Goal: Task Accomplishment & Management: Manage account settings

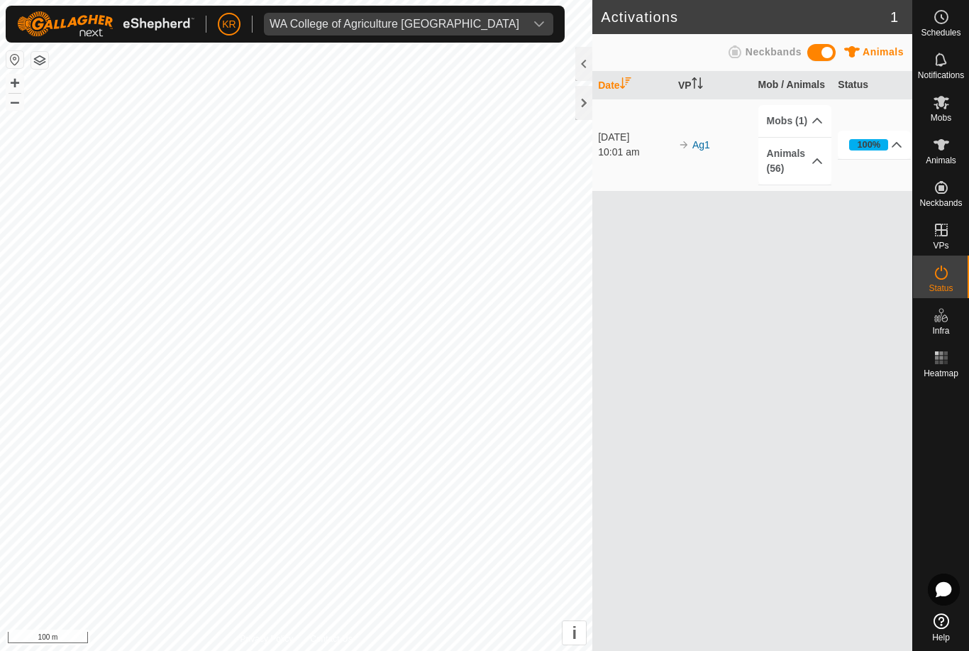
click at [287, 23] on div "WA College of Agriculture Denmark" at bounding box center [395, 23] width 250 height 11
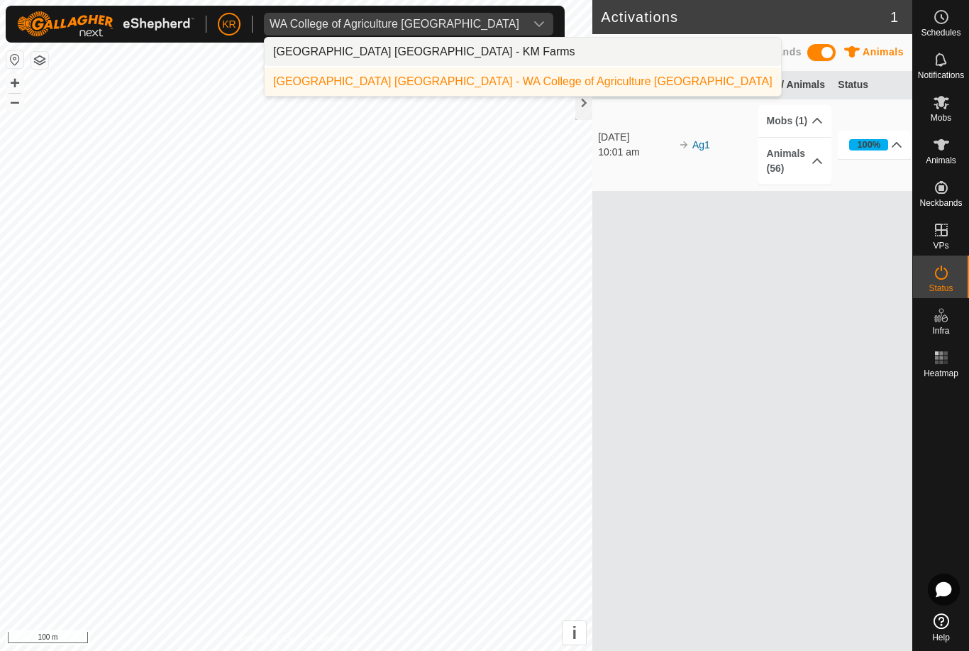
click at [289, 53] on div "Kent Rochester - KM Farms" at bounding box center [424, 51] width 302 height 17
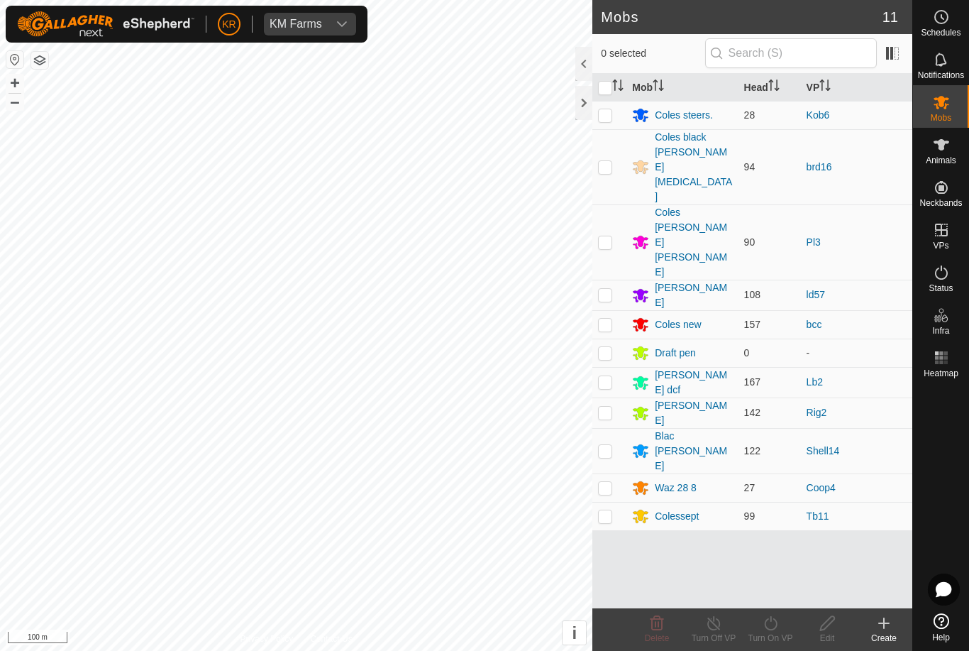
click at [611, 161] on p-checkbox at bounding box center [605, 166] width 14 height 11
checkbox input "true"
click at [778, 628] on icon at bounding box center [771, 622] width 18 height 17
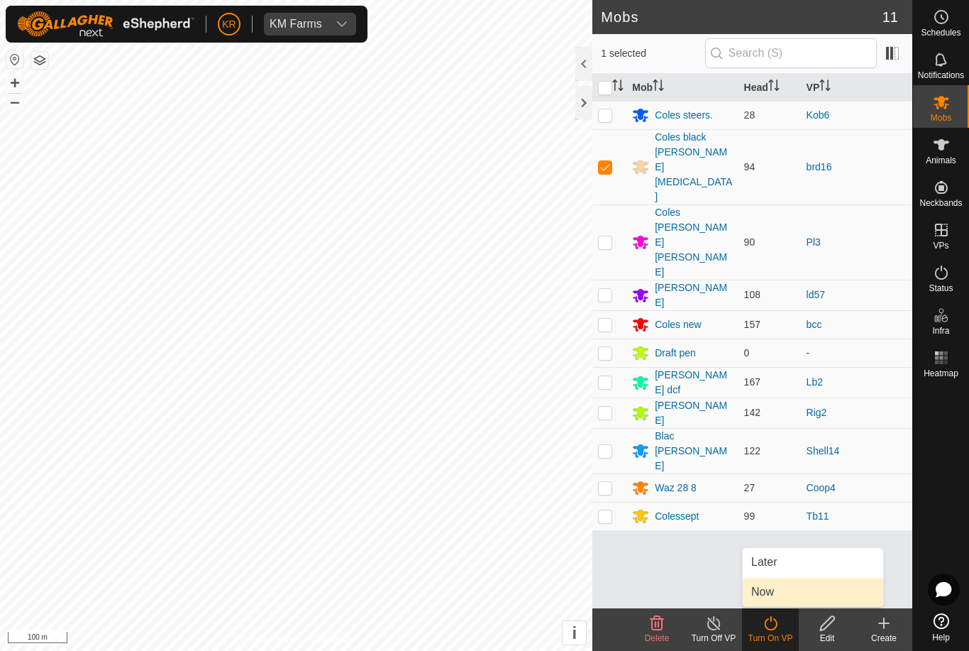
click at [793, 587] on link "Now" at bounding box center [813, 591] width 140 height 28
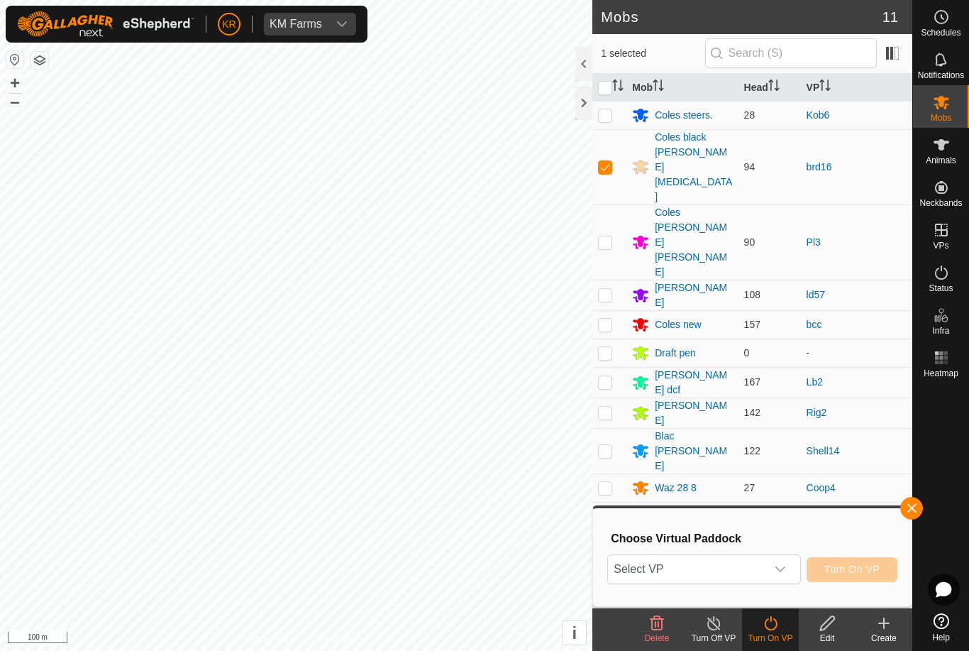
click at [786, 567] on icon "dropdown trigger" at bounding box center [780, 568] width 11 height 11
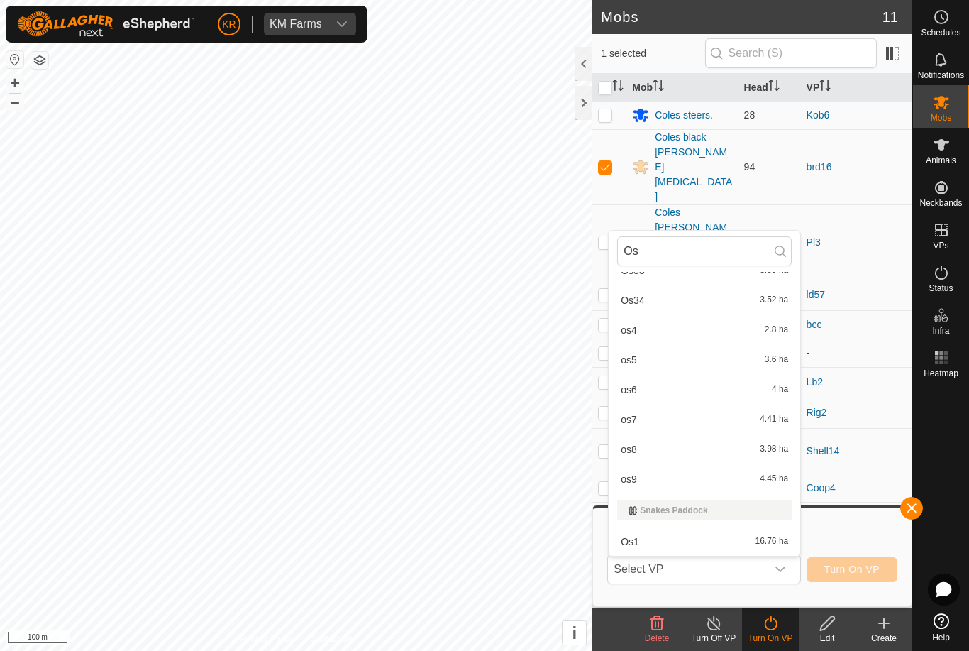
scroll to position [793, 0]
type input "Os"
click at [760, 540] on span "16.76 ha" at bounding box center [772, 541] width 33 height 10
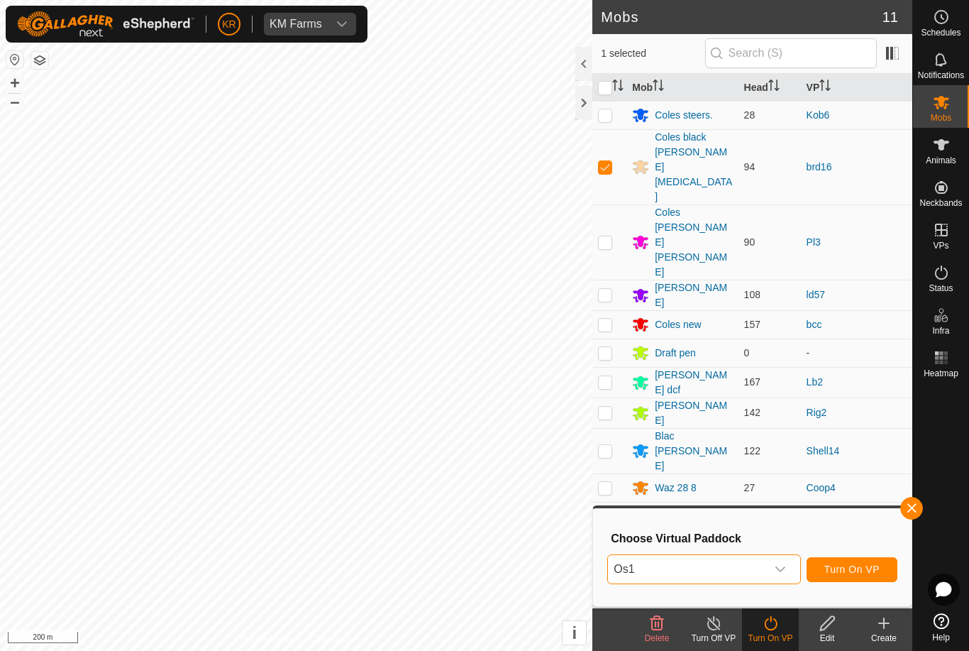
click at [859, 571] on span "Turn On VP" at bounding box center [851, 568] width 55 height 11
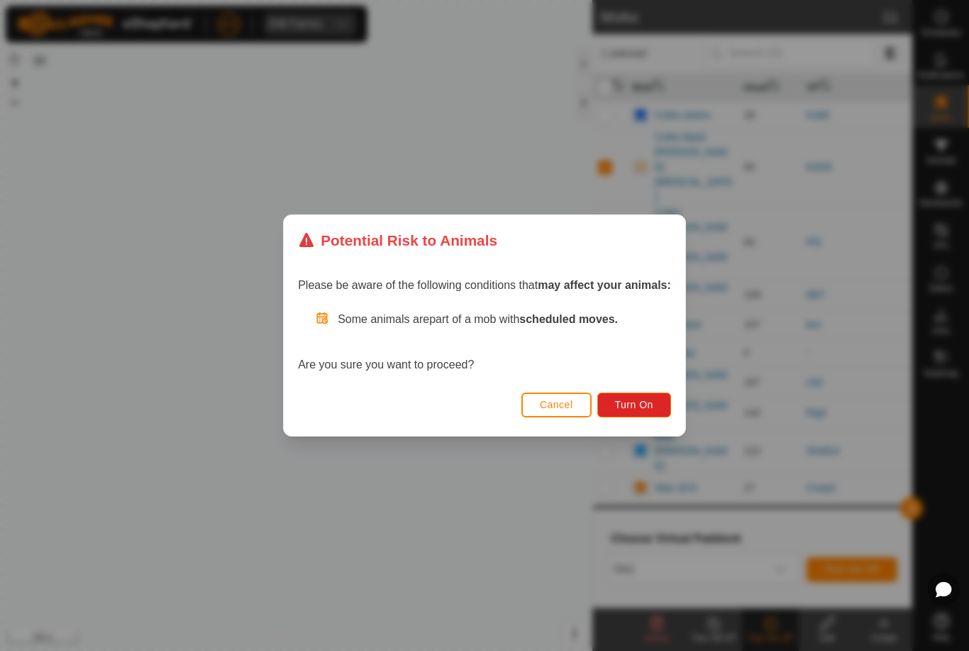
click at [629, 416] on button "Turn On" at bounding box center [634, 404] width 74 height 25
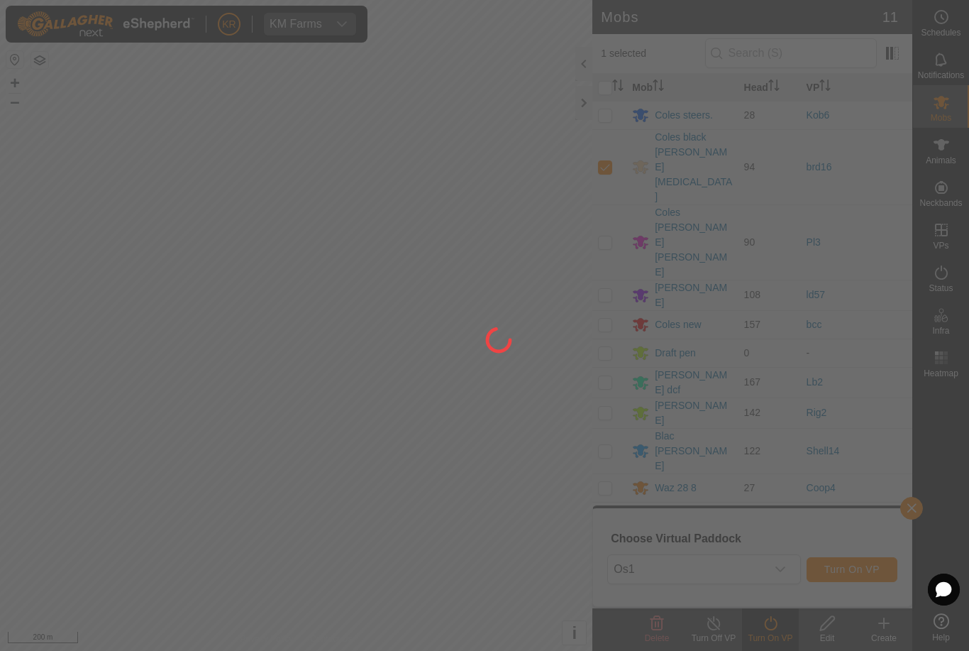
click at [629, 416] on div at bounding box center [484, 325] width 969 height 651
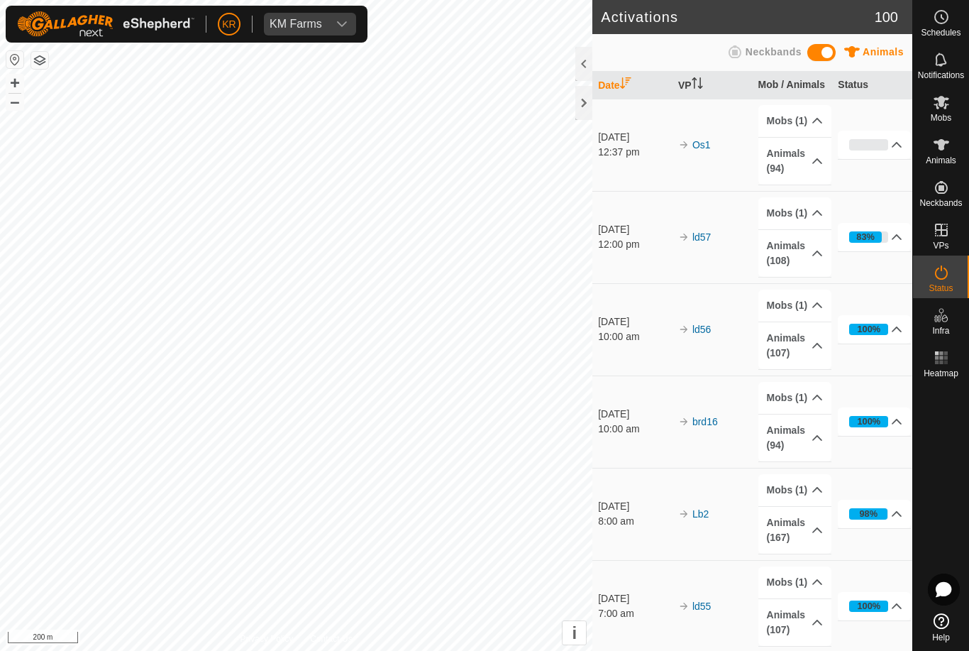
click at [314, 15] on span "KM Farms" at bounding box center [296, 24] width 64 height 23
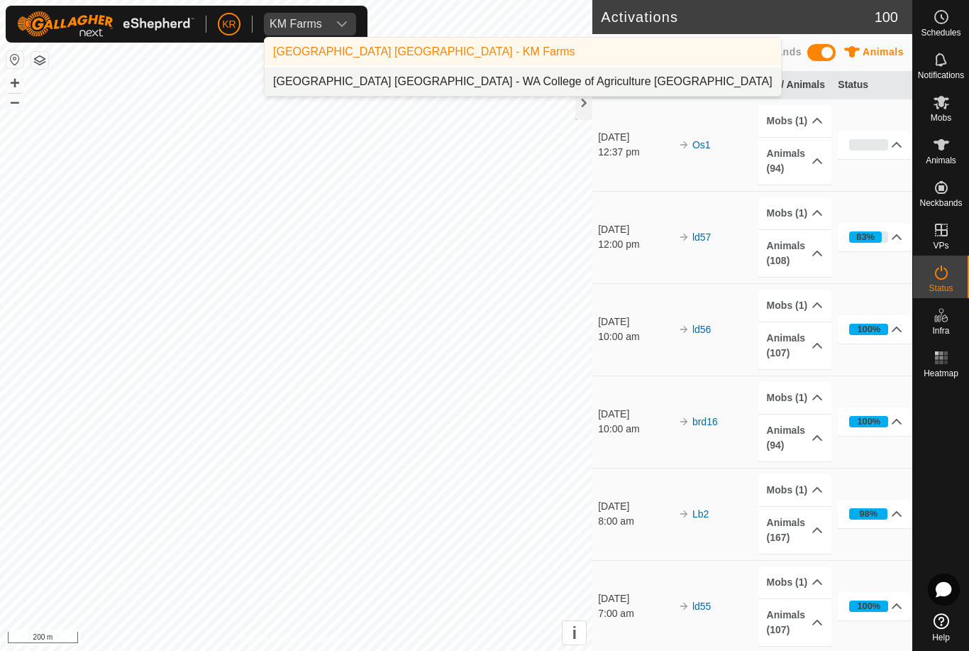
click at [360, 72] on li "Kent Rochester - WA College of Agriculture Denmark" at bounding box center [523, 81] width 516 height 28
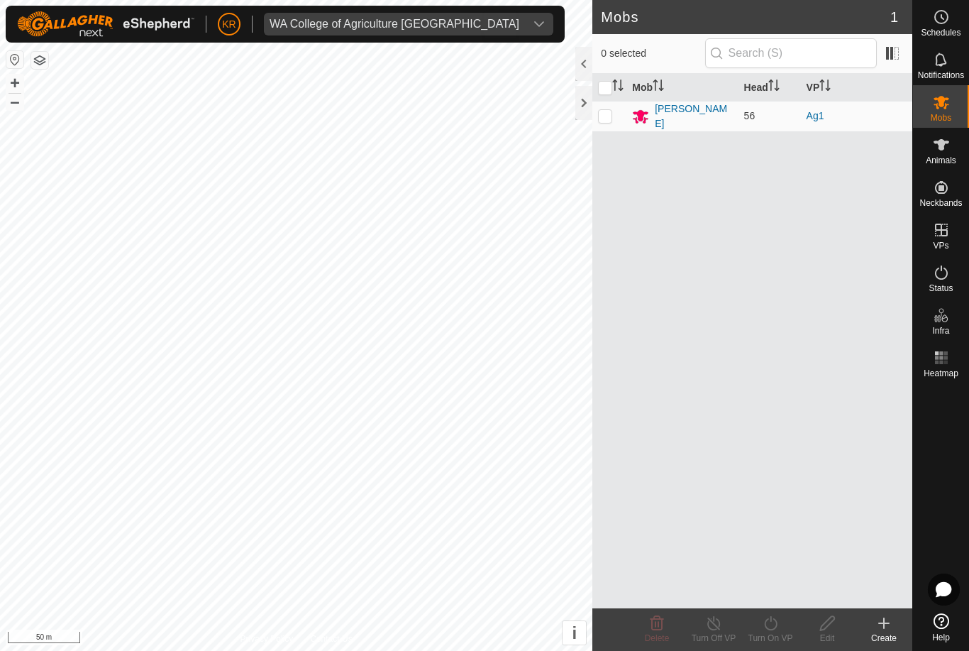
click at [453, 18] on span "WA College of Agriculture [GEOGRAPHIC_DATA]" at bounding box center [394, 24] width 261 height 23
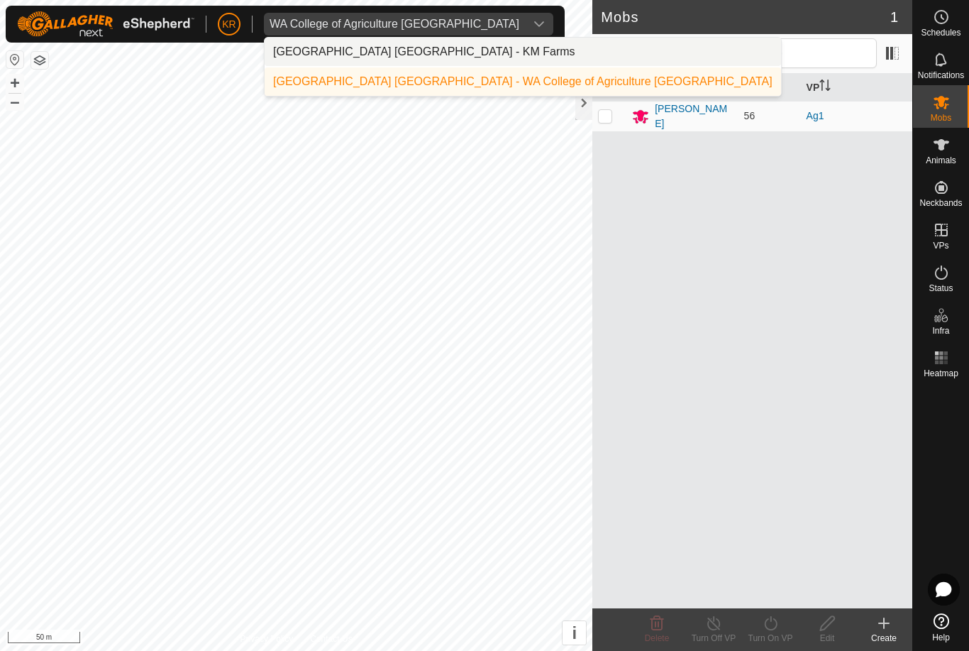
click at [462, 51] on li "[GEOGRAPHIC_DATA] [GEOGRAPHIC_DATA] - KM Farms" at bounding box center [523, 52] width 516 height 28
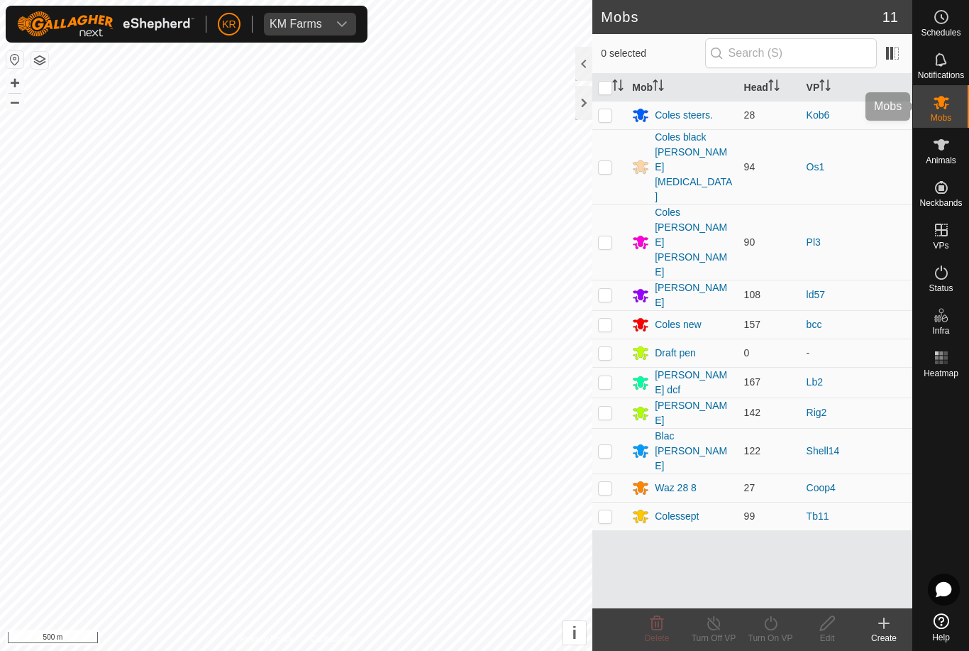
click at [955, 112] on div "Mobs" at bounding box center [941, 106] width 56 height 43
click at [604, 406] on p-checkbox at bounding box center [605, 411] width 14 height 11
checkbox input "true"
click at [779, 628] on icon at bounding box center [771, 622] width 18 height 17
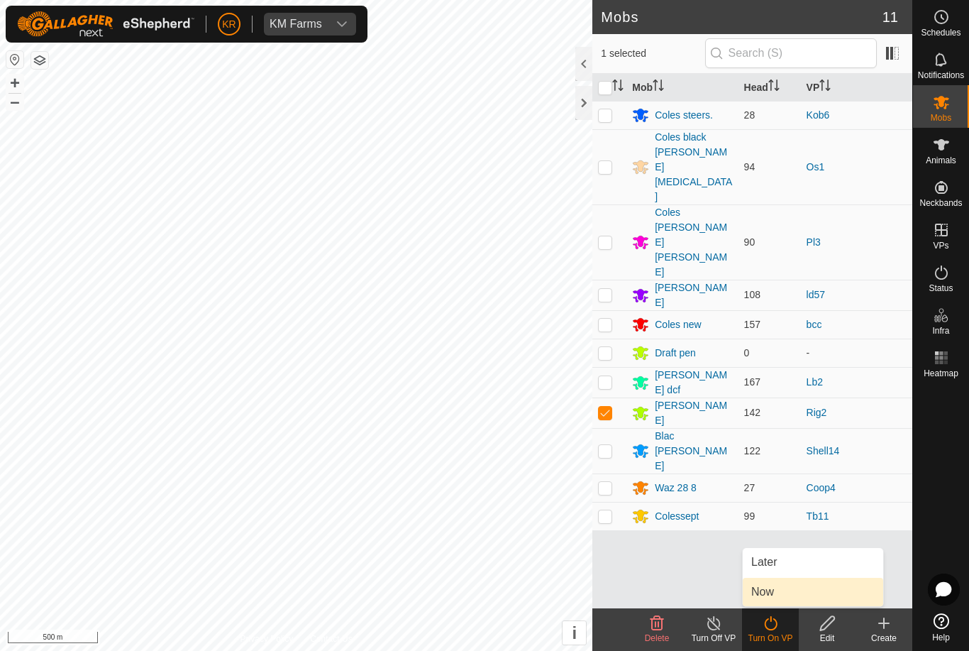
click at [785, 590] on link "Now" at bounding box center [813, 591] width 140 height 28
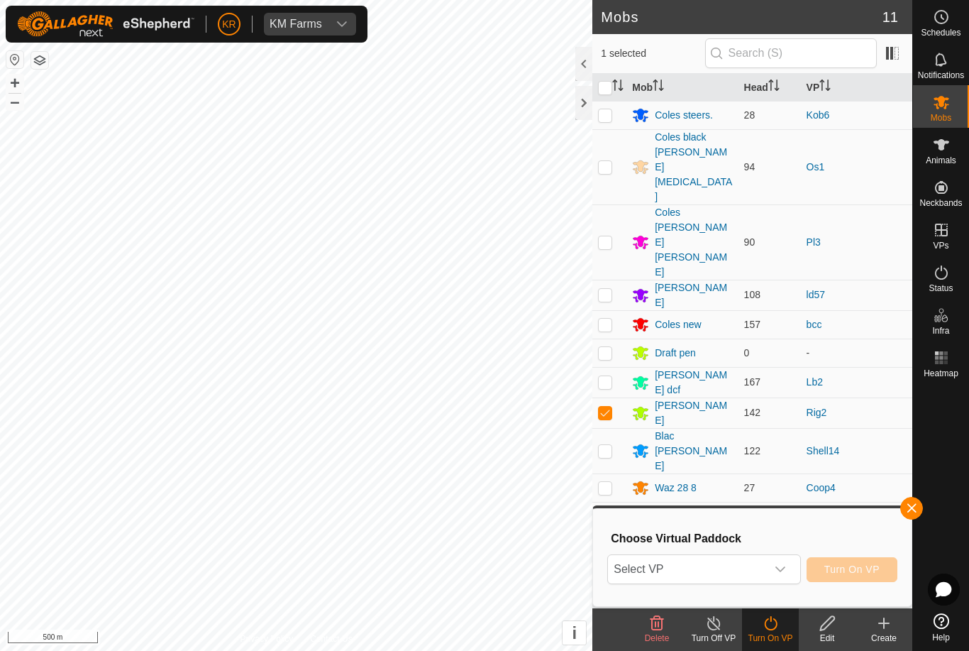
click at [765, 559] on span "Select VP" at bounding box center [686, 569] width 157 height 28
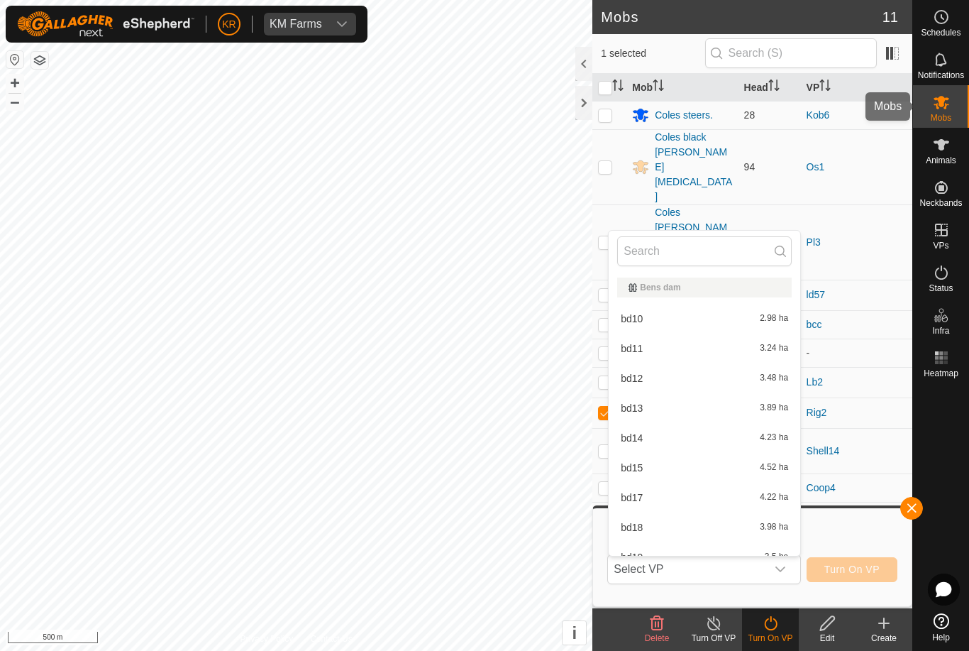
click at [963, 97] on div "Mobs" at bounding box center [941, 106] width 56 height 43
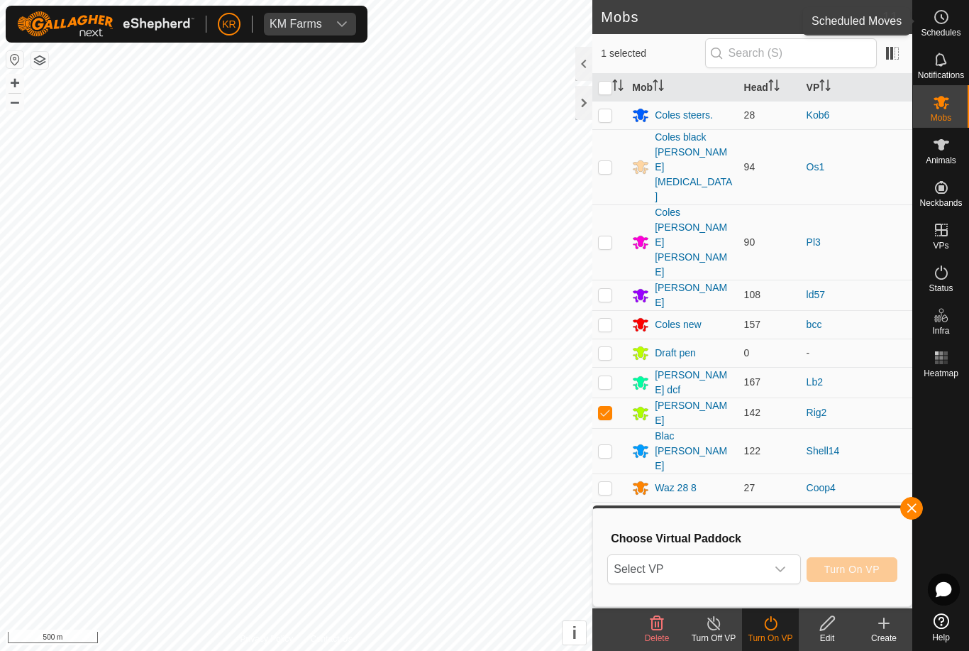
click at [950, 33] on span "Schedules" at bounding box center [941, 32] width 40 height 9
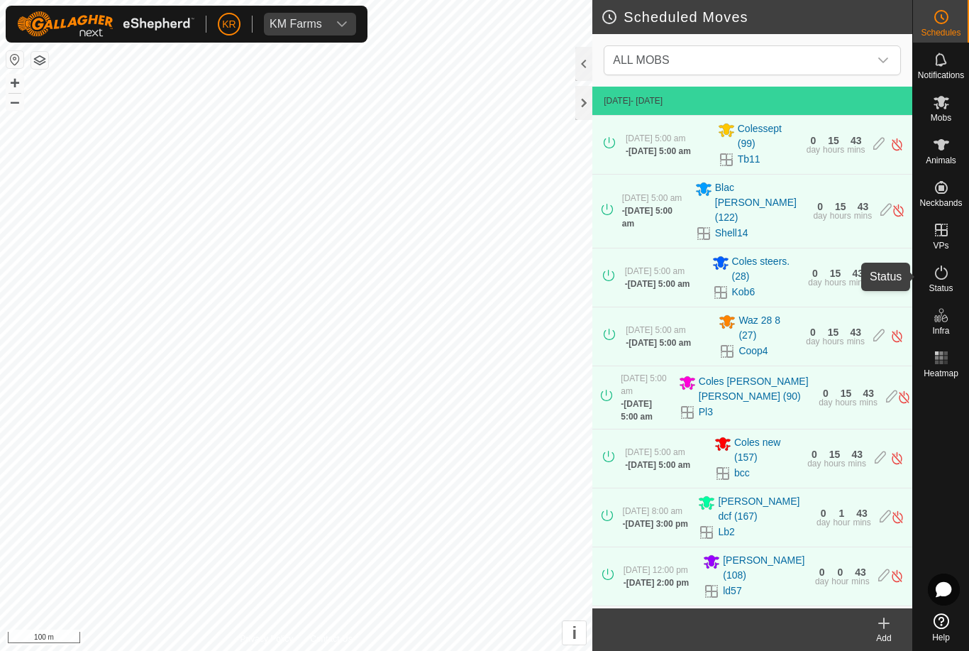
click at [951, 284] on span "Status" at bounding box center [941, 288] width 24 height 9
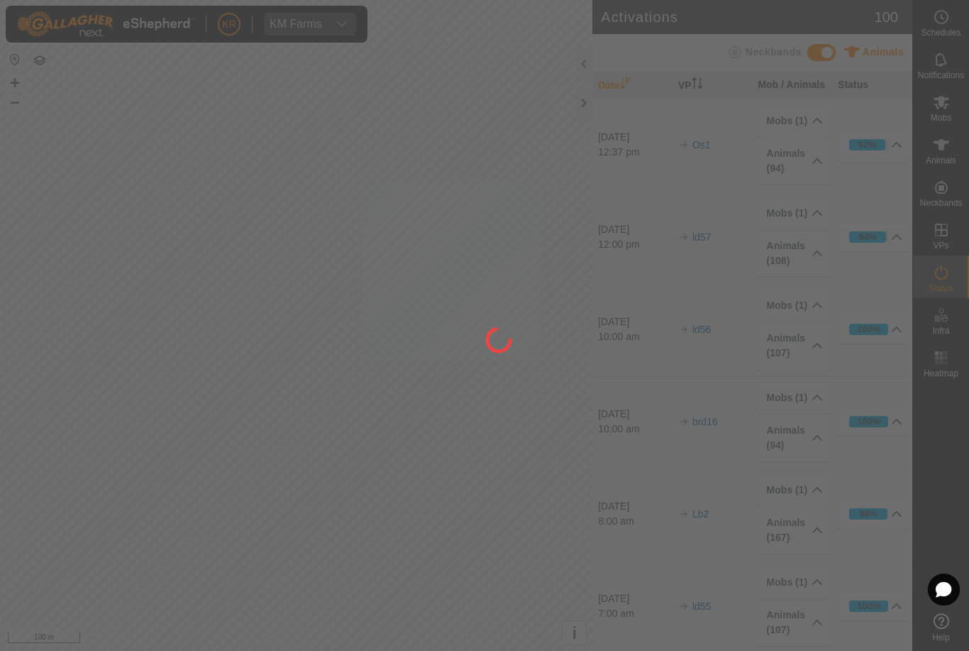
click at [951, 281] on div at bounding box center [484, 325] width 969 height 651
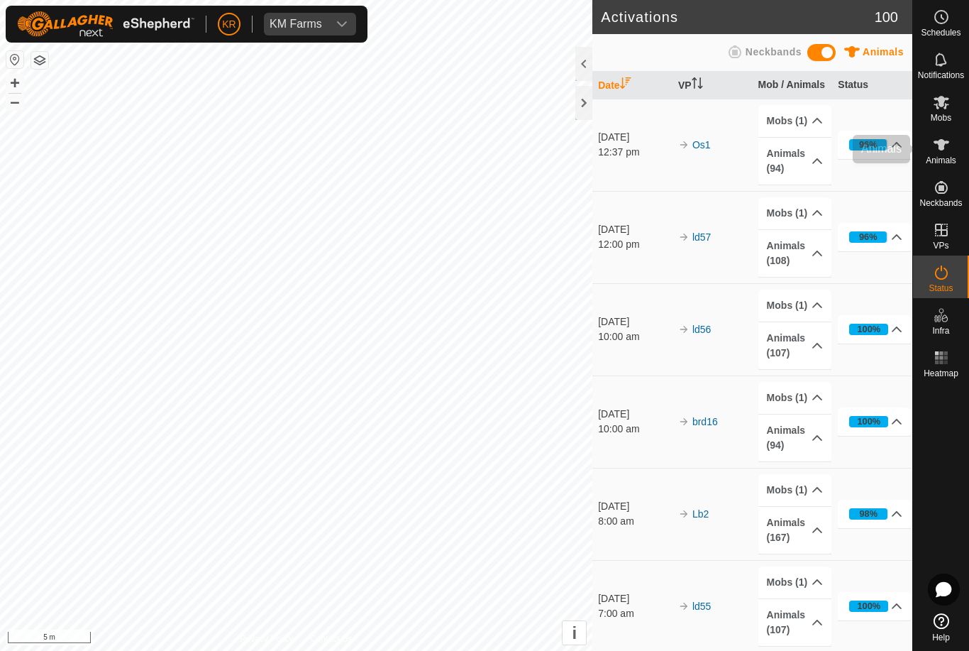
click at [946, 141] on icon at bounding box center [942, 144] width 16 height 11
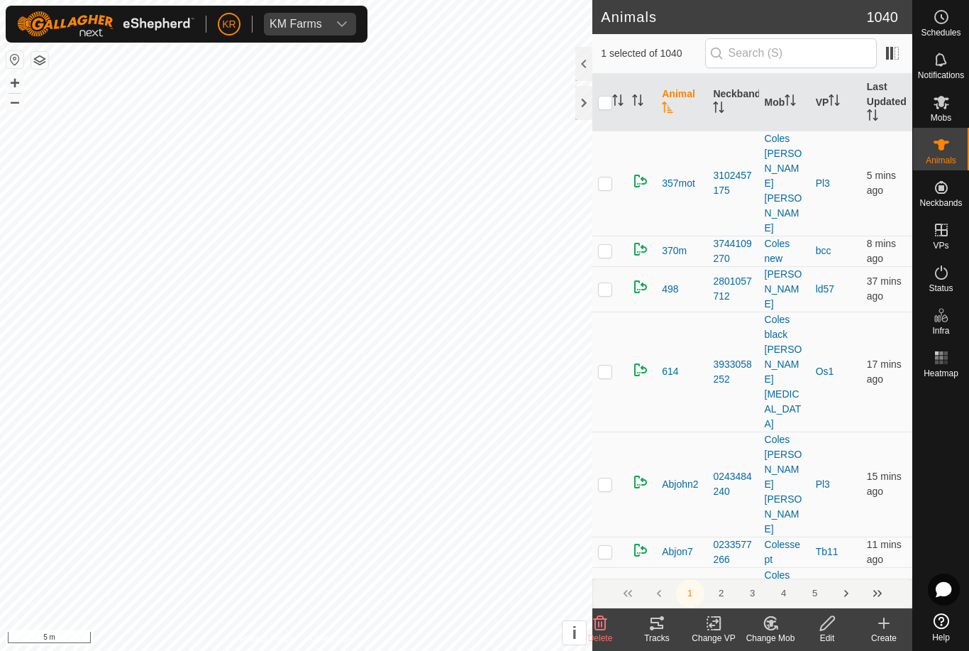
click at [603, 630] on icon at bounding box center [600, 623] width 13 height 14
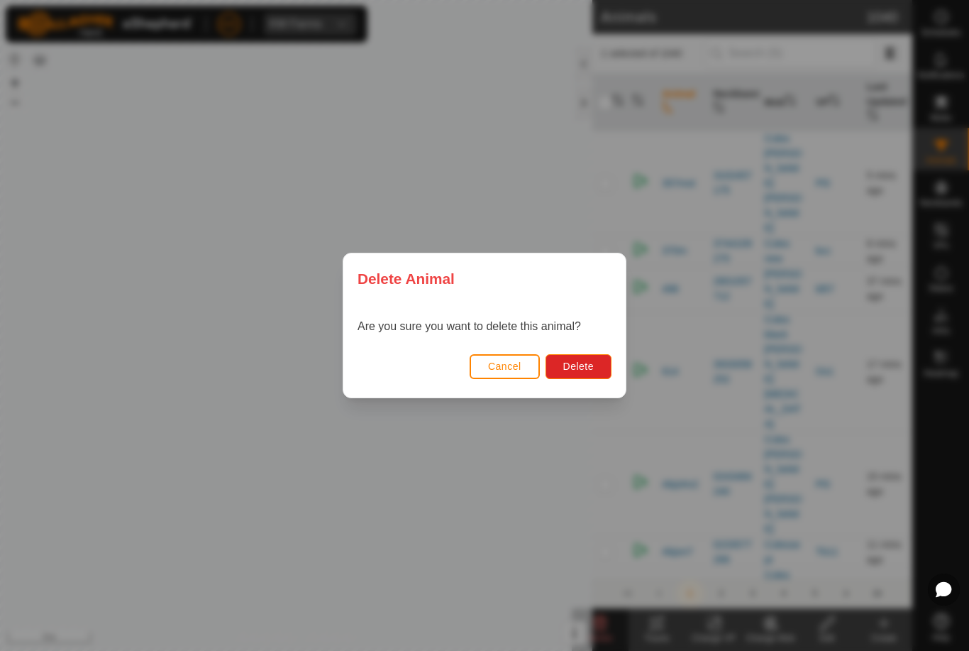
click at [572, 369] on span "Delete" at bounding box center [578, 365] width 31 height 11
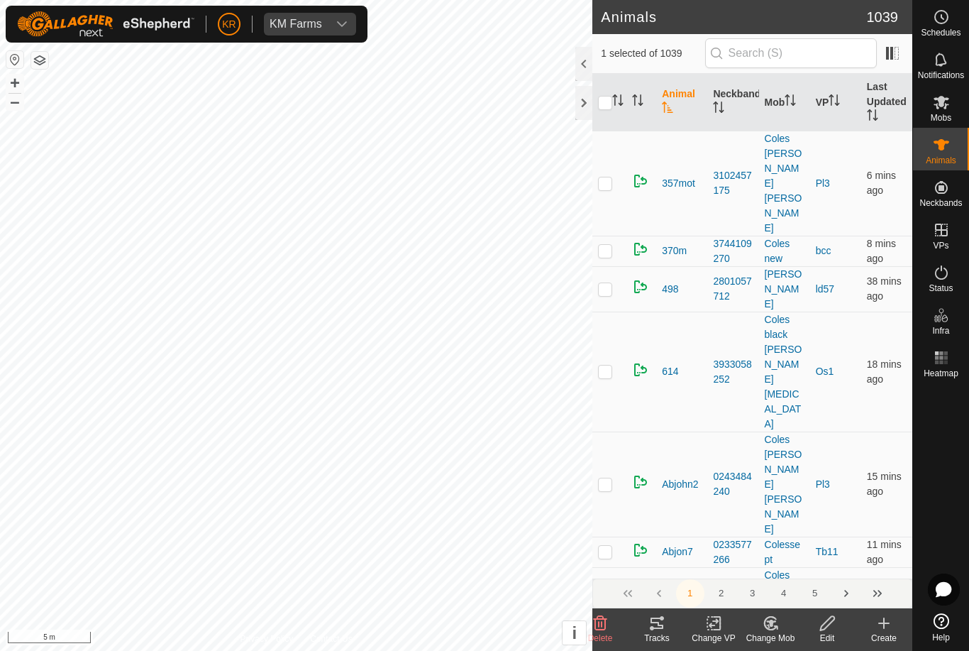
click at [593, 621] on icon at bounding box center [600, 622] width 17 height 17
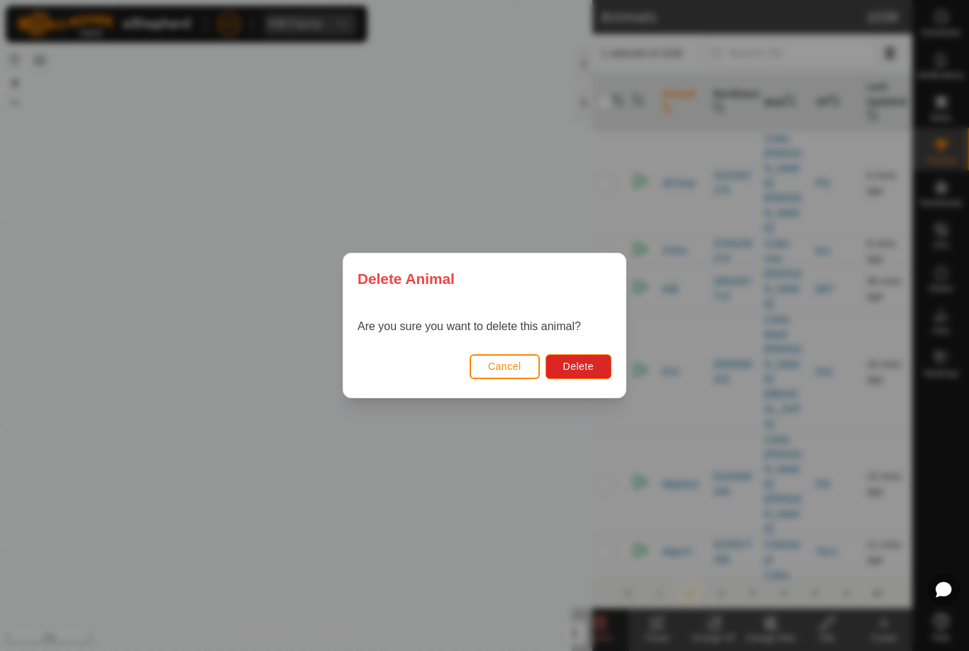
click at [580, 367] on span "Delete" at bounding box center [578, 365] width 31 height 11
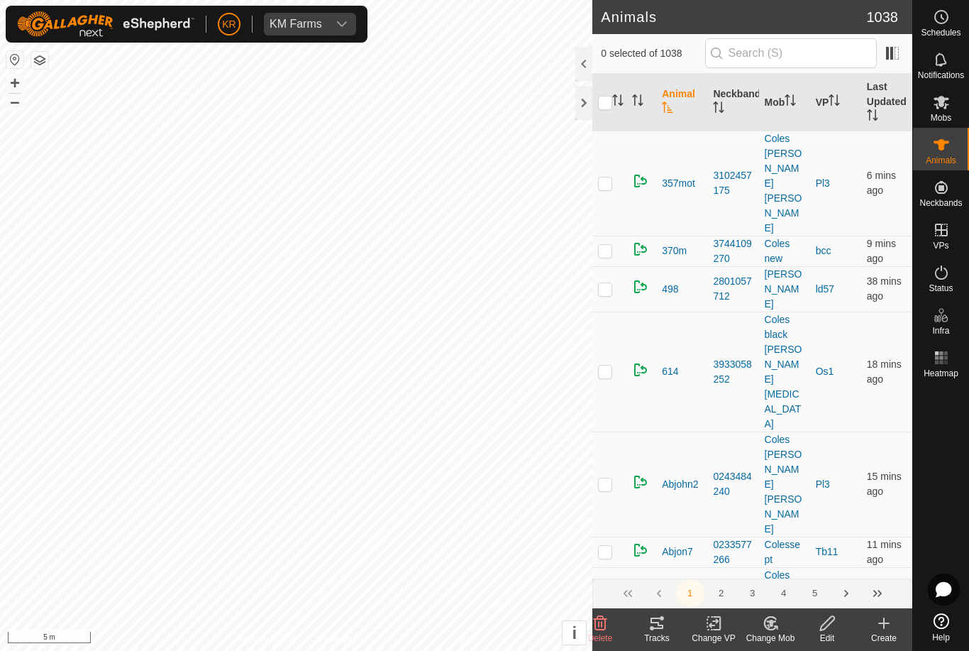
checkbox input "true"
click at [597, 616] on icon at bounding box center [600, 623] width 13 height 14
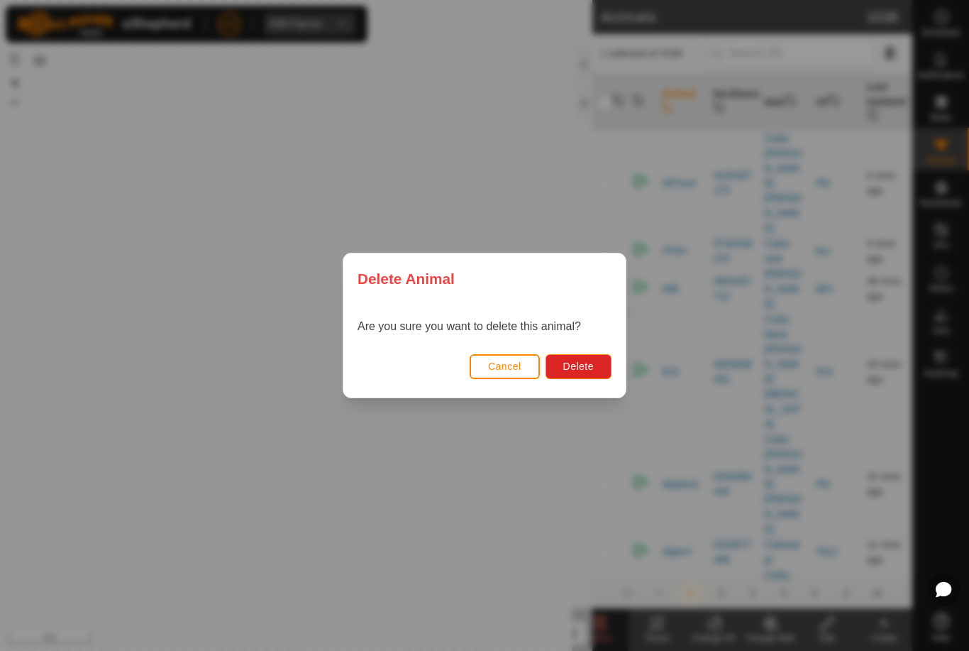
click at [591, 367] on span "Delete" at bounding box center [578, 365] width 31 height 11
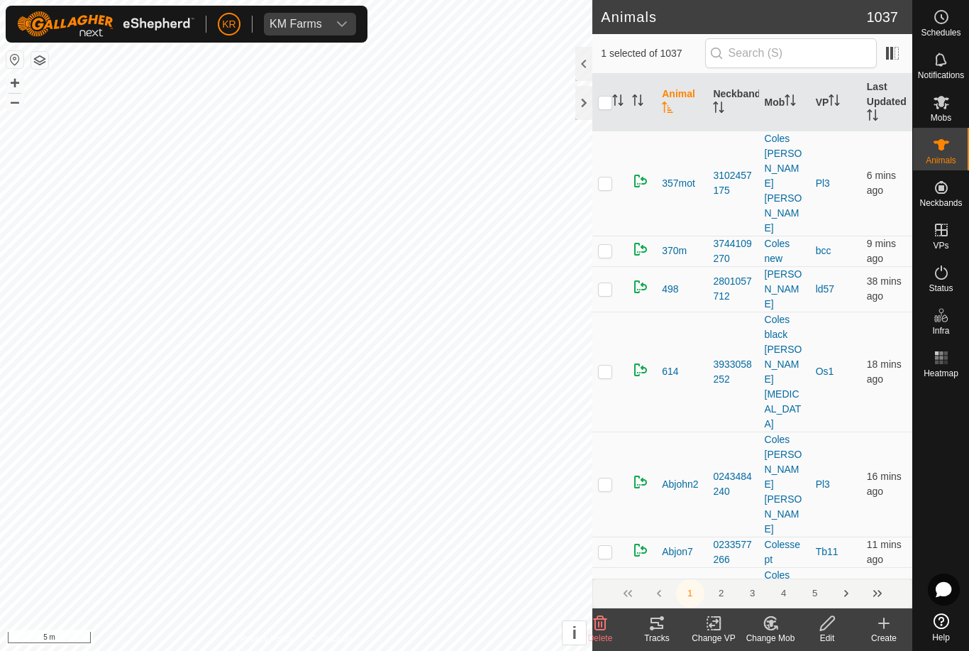
click at [595, 620] on icon at bounding box center [600, 623] width 13 height 14
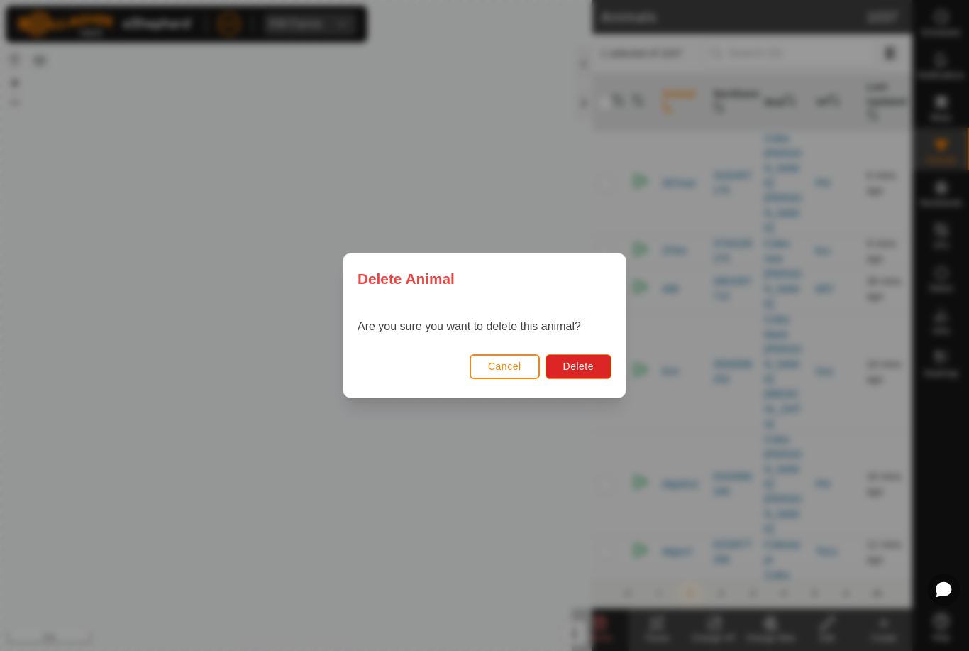
click at [583, 365] on span "Delete" at bounding box center [578, 365] width 31 height 11
